Goal: Task Accomplishment & Management: Manage account settings

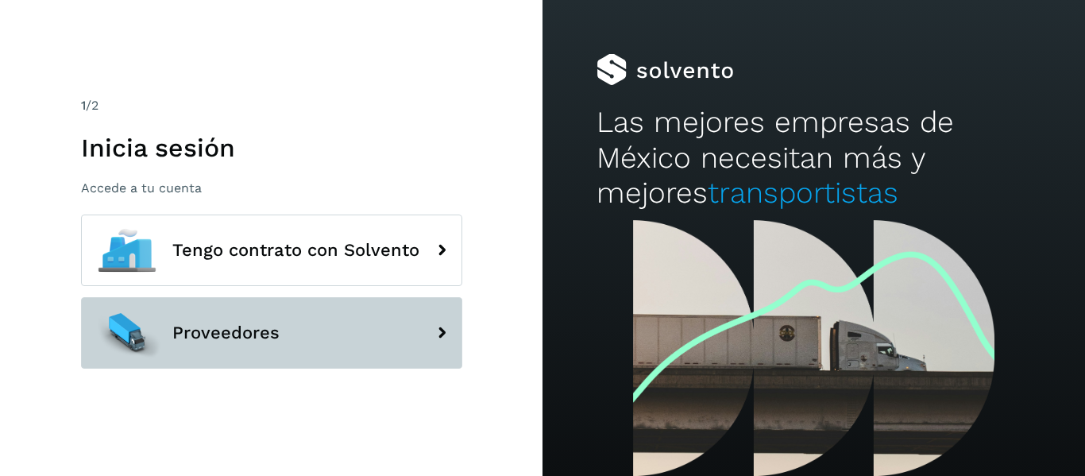
click at [256, 350] on button "Proveedores" at bounding box center [271, 332] width 381 height 71
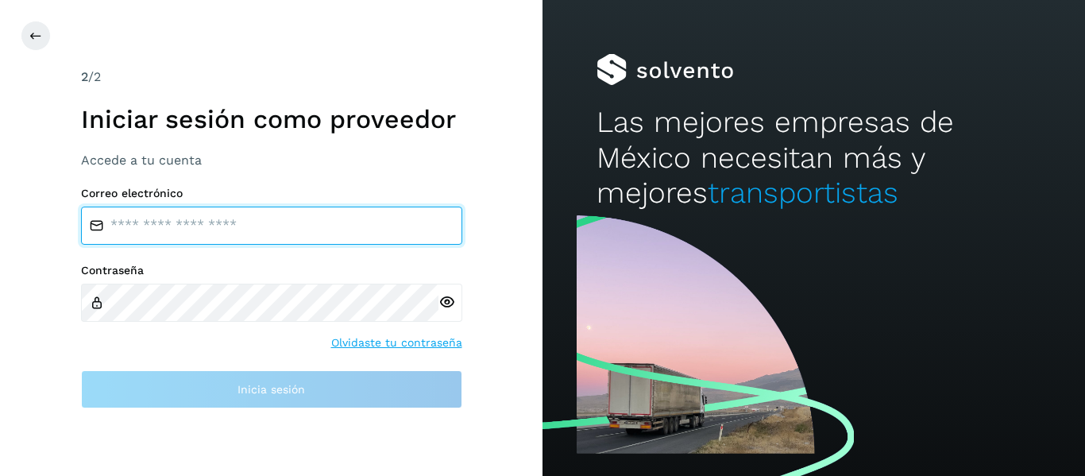
click at [196, 235] on input "email" at bounding box center [271, 225] width 381 height 38
type input "**********"
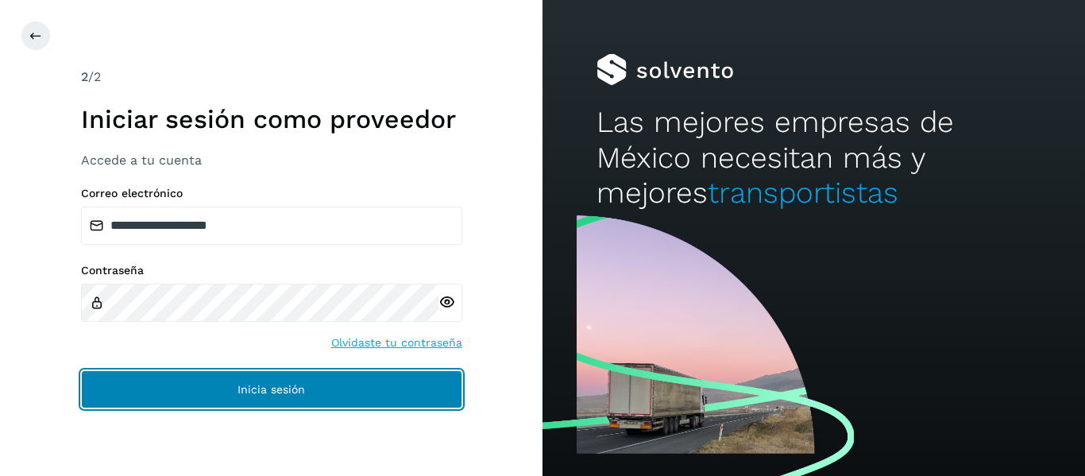
click at [233, 400] on button "Inicia sesión" at bounding box center [271, 389] width 381 height 38
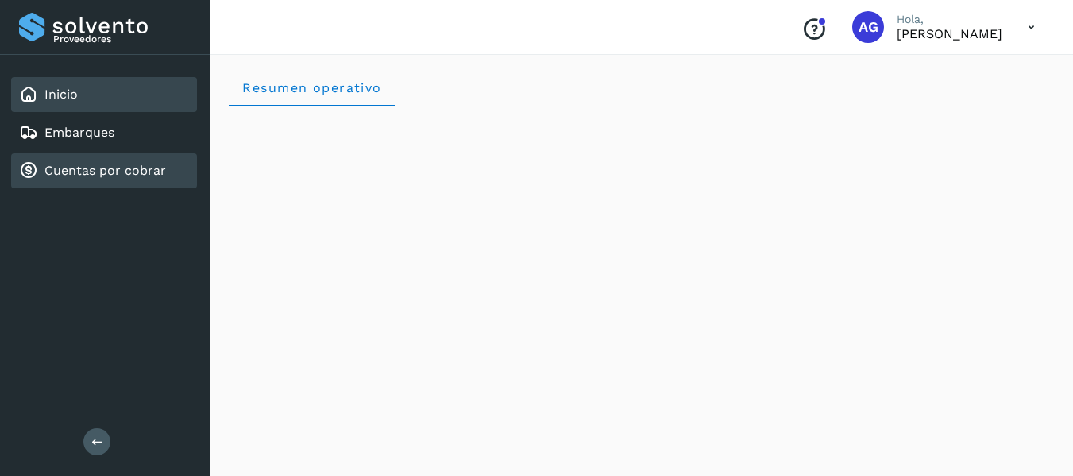
click at [107, 185] on div "Cuentas por cobrar" at bounding box center [104, 170] width 186 height 35
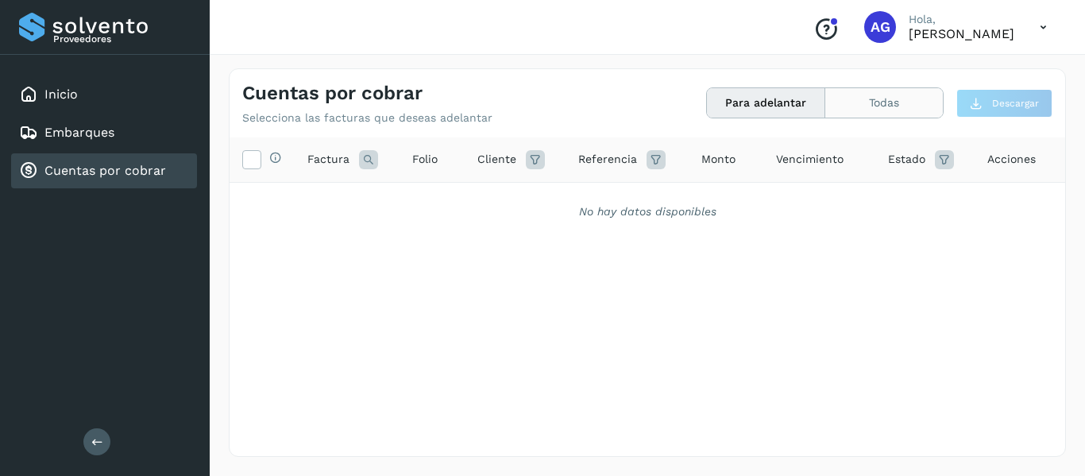
click at [887, 105] on button "Todas" at bounding box center [884, 102] width 118 height 29
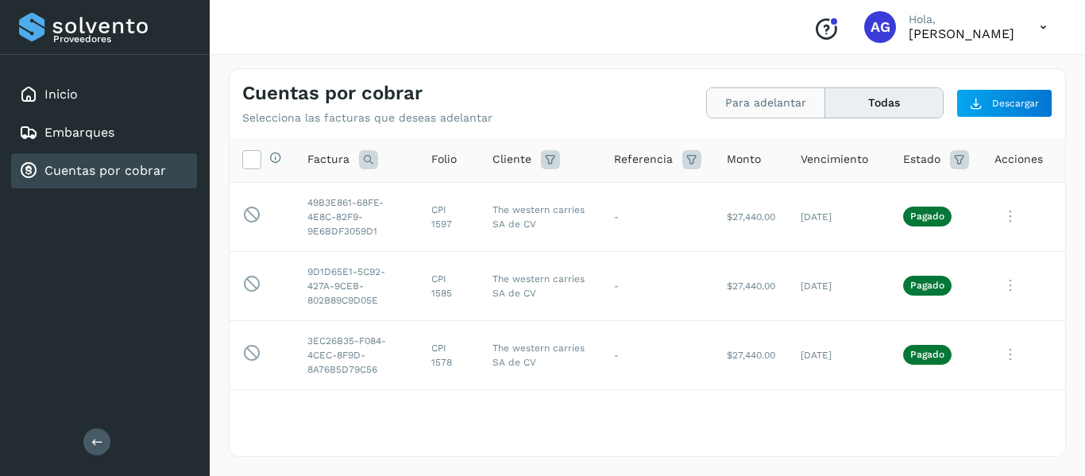
click at [754, 90] on button "Para adelantar" at bounding box center [766, 102] width 118 height 29
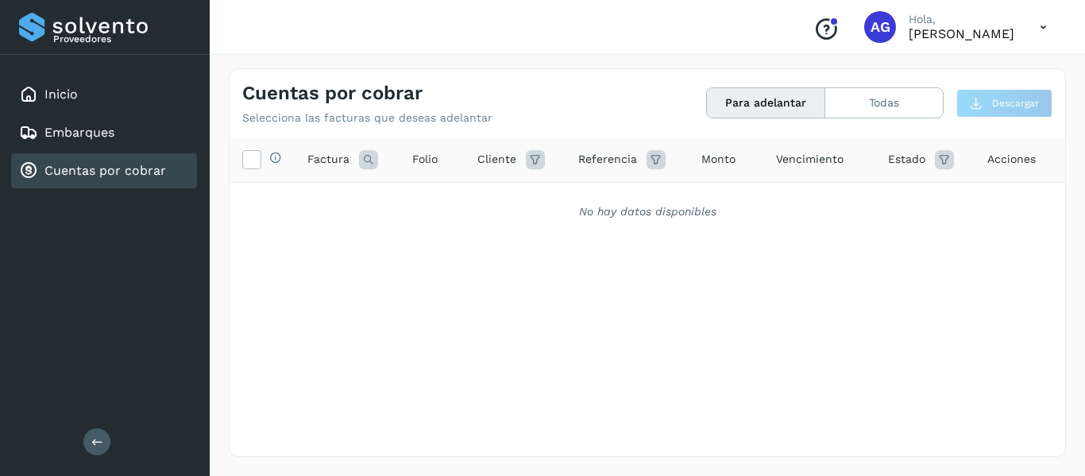
click at [754, 118] on button "Para adelantar" at bounding box center [766, 102] width 118 height 29
click at [898, 97] on button "Todas" at bounding box center [884, 102] width 118 height 29
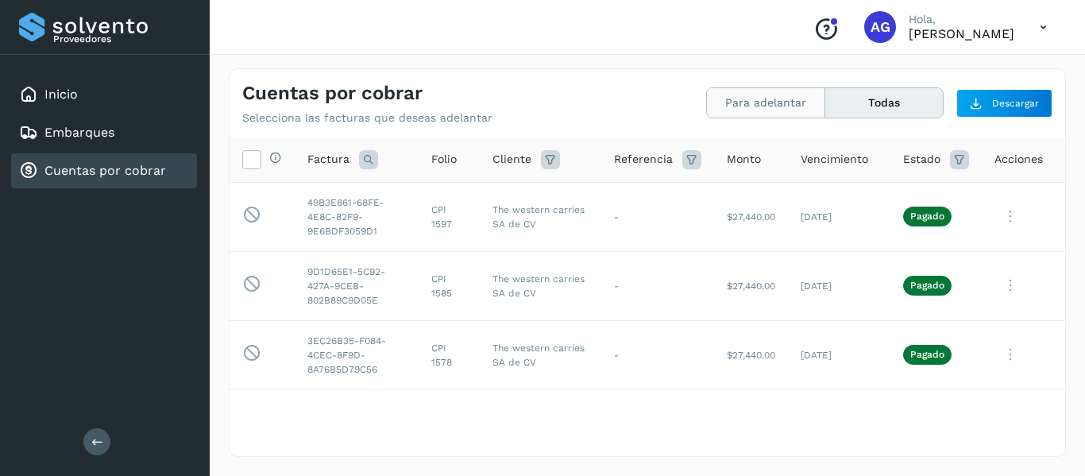
click at [750, 112] on button "Para adelantar" at bounding box center [766, 102] width 118 height 29
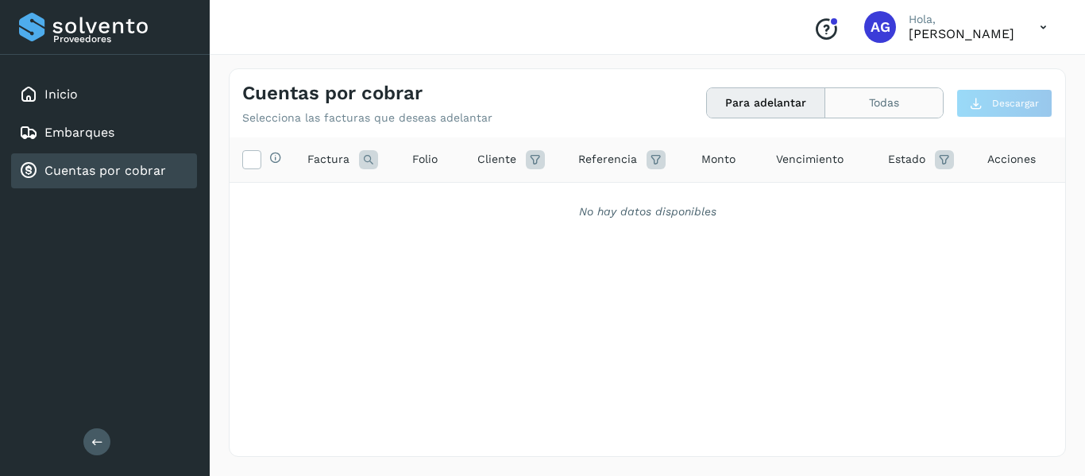
click at [884, 98] on button "Todas" at bounding box center [884, 102] width 118 height 29
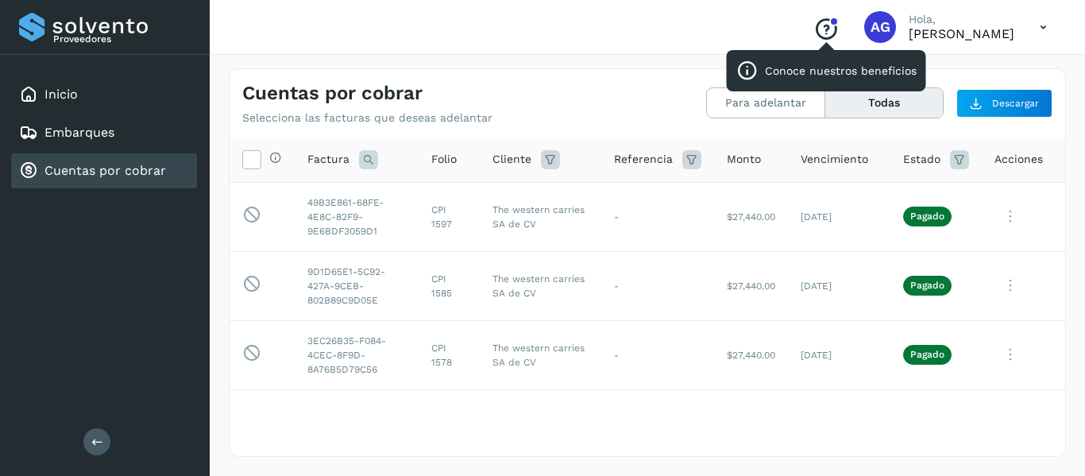
click at [813, 25] on icon "Conoce nuestros beneficios" at bounding box center [825, 29] width 25 height 25
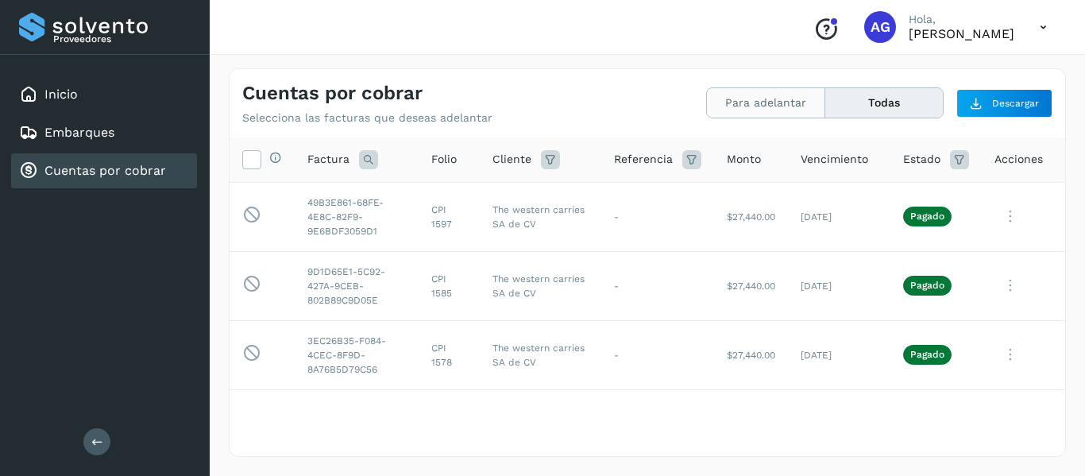
click at [758, 103] on button "Para adelantar" at bounding box center [766, 102] width 118 height 29
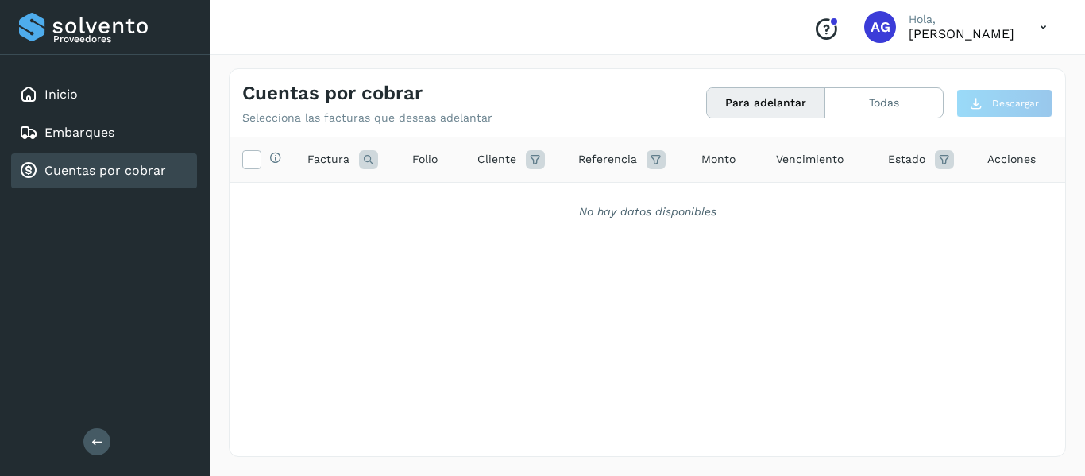
click at [792, 157] on span "Vencimiento" at bounding box center [810, 159] width 68 height 17
click at [792, 156] on span "Vencimiento" at bounding box center [810, 159] width 68 height 17
click at [106, 145] on div "Embarques" at bounding box center [104, 132] width 186 height 35
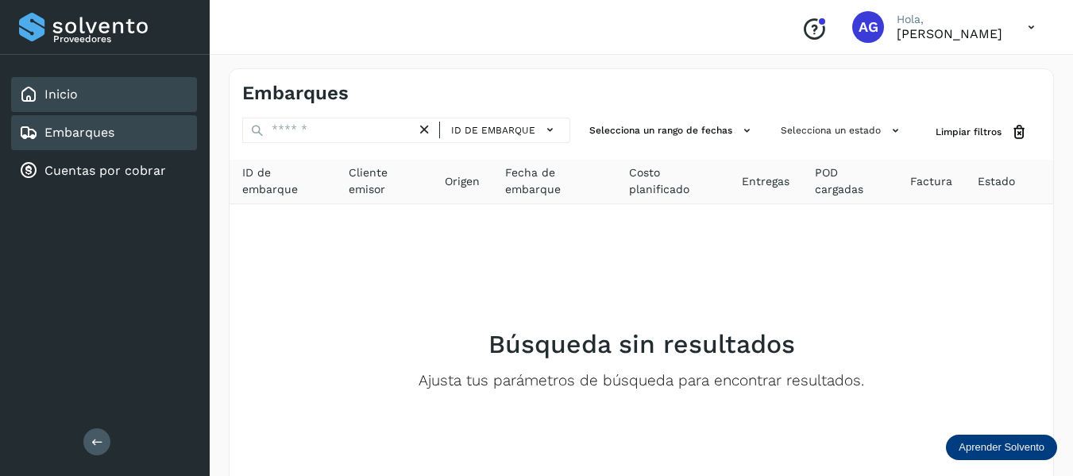
click at [62, 107] on div "Inicio" at bounding box center [104, 94] width 186 height 35
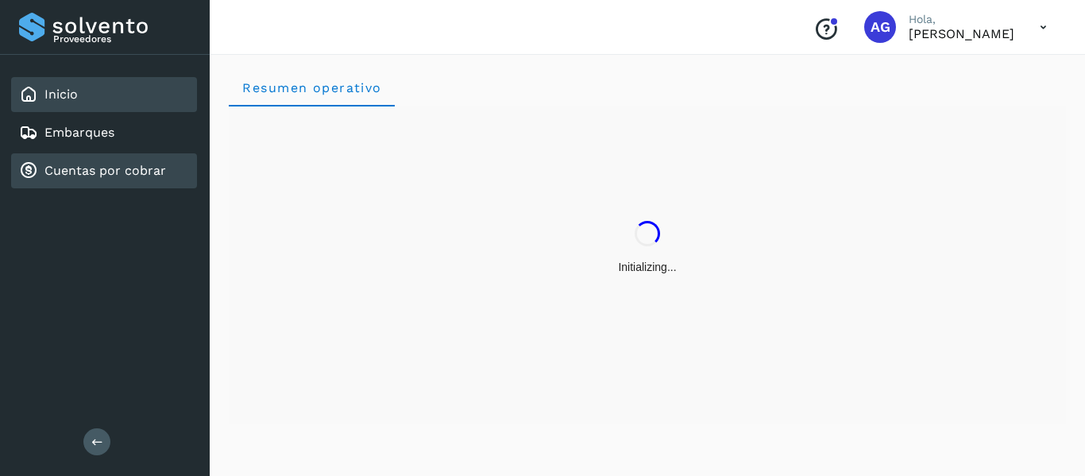
click at [121, 187] on div "Cuentas por cobrar" at bounding box center [104, 170] width 186 height 35
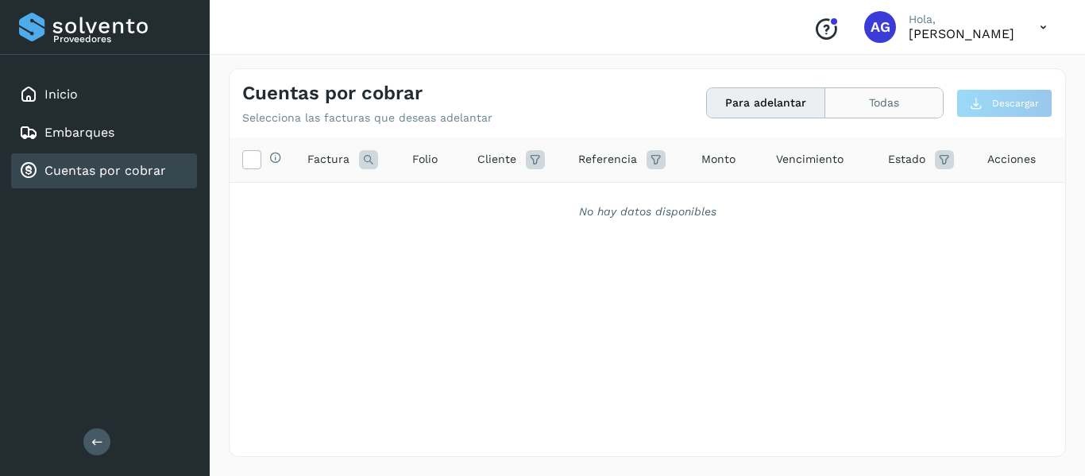
click at [867, 102] on button "Todas" at bounding box center [884, 102] width 118 height 29
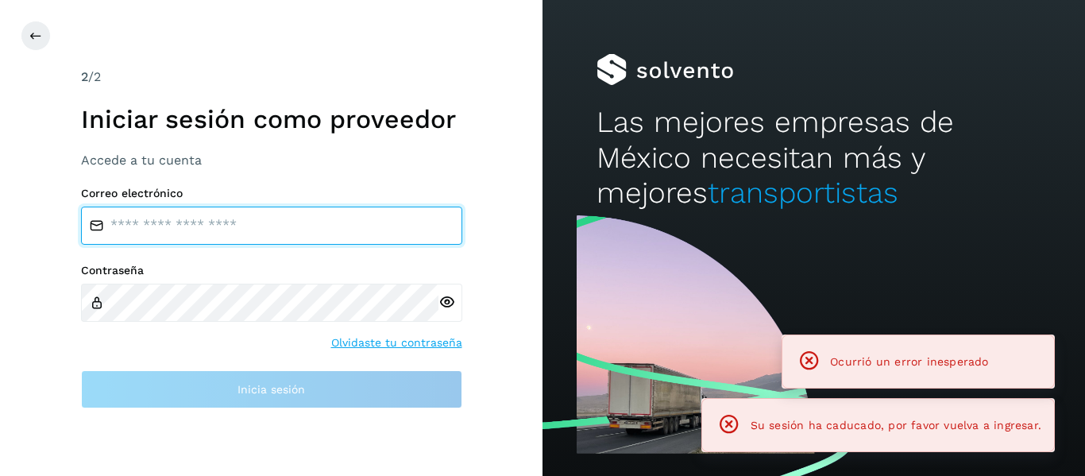
click at [220, 237] on input "email" at bounding box center [271, 225] width 381 height 38
type input "**********"
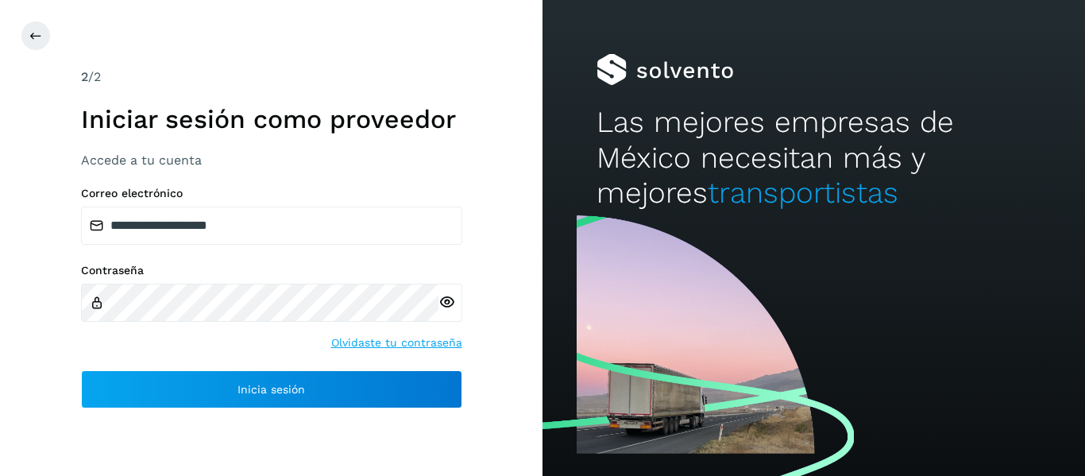
click at [440, 305] on icon at bounding box center [446, 302] width 17 height 17
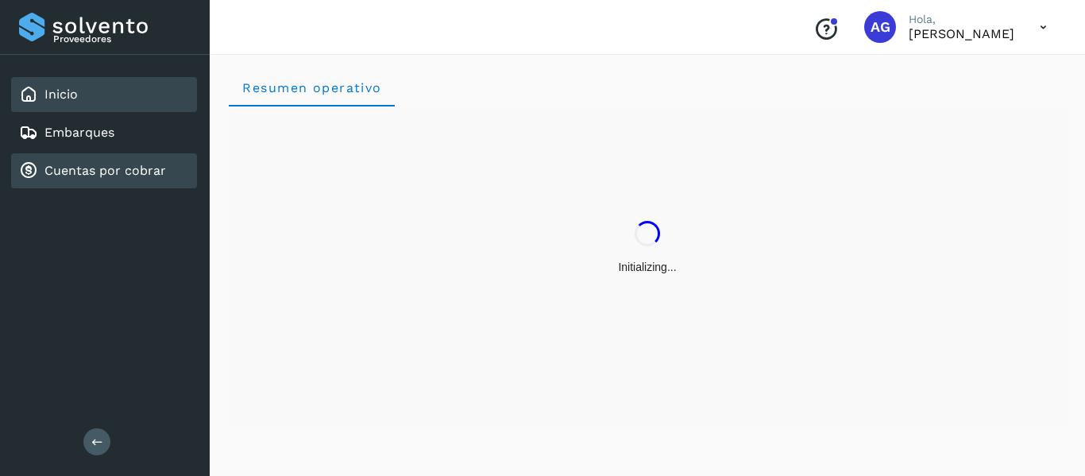
click at [113, 169] on link "Cuentas por cobrar" at bounding box center [105, 170] width 122 height 15
